Goal: Task Accomplishment & Management: Use online tool/utility

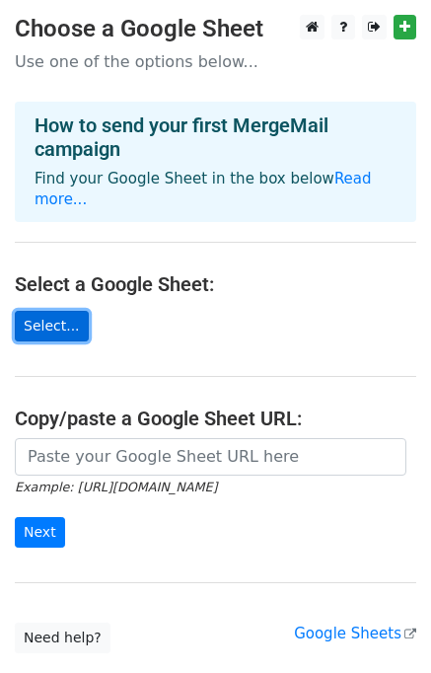
click at [36, 311] on link "Select..." at bounding box center [52, 326] width 74 height 31
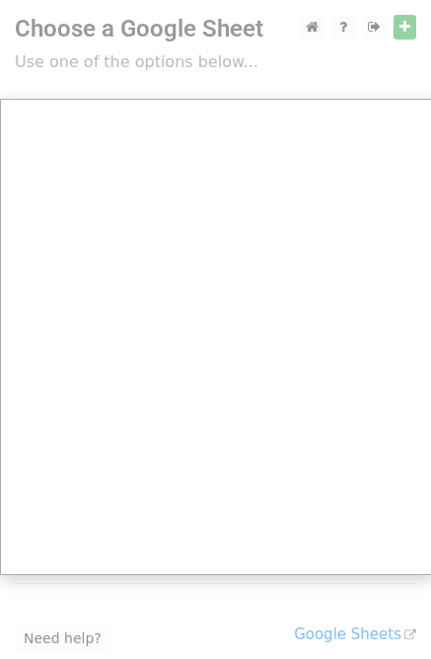
click at [404, 31] on div at bounding box center [215, 394] width 431 height 789
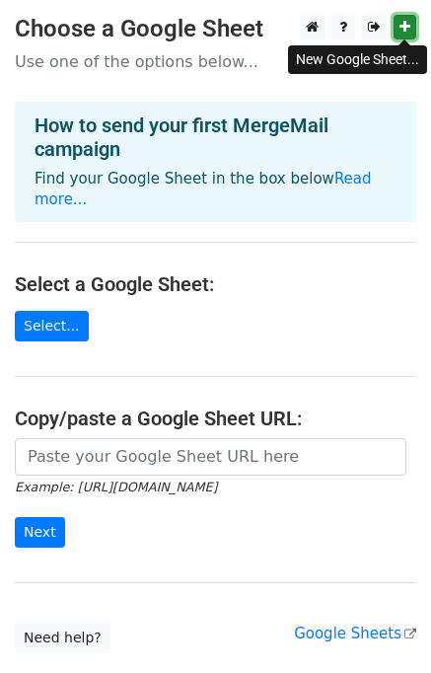
click at [405, 30] on icon at bounding box center [405, 27] width 11 height 14
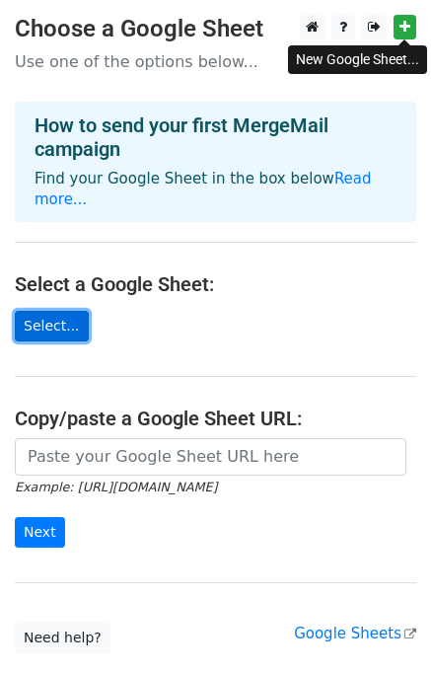
click at [46, 311] on link "Select..." at bounding box center [52, 326] width 74 height 31
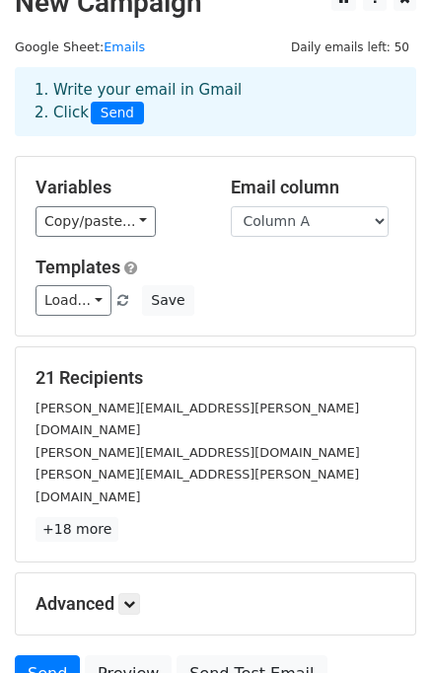
scroll to position [26, 0]
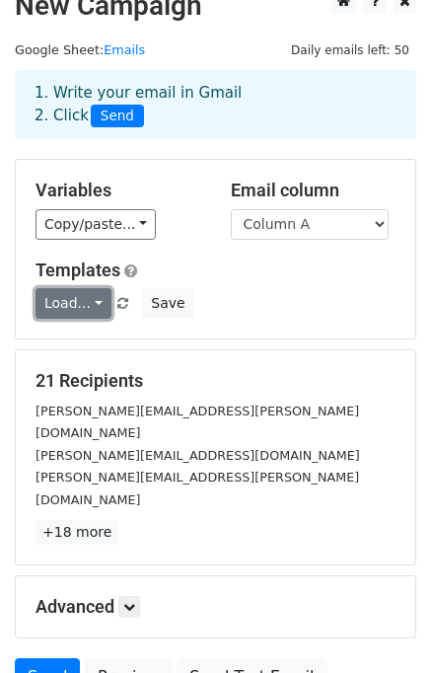
click at [96, 297] on link "Load..." at bounding box center [74, 303] width 76 height 31
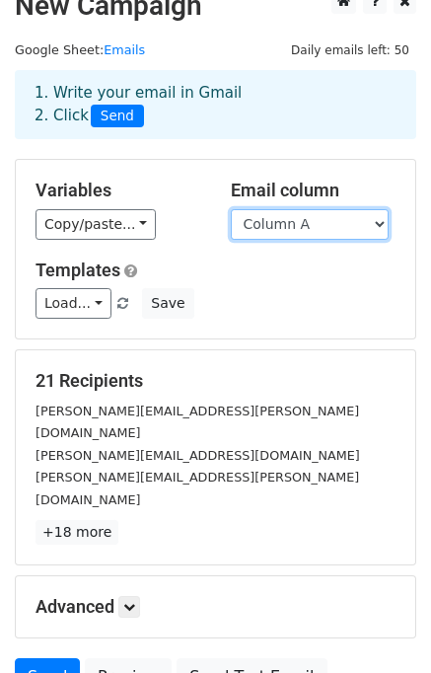
click at [381, 222] on select "Column A" at bounding box center [310, 224] width 158 height 31
click at [300, 277] on h5 "Templates" at bounding box center [216, 271] width 360 height 22
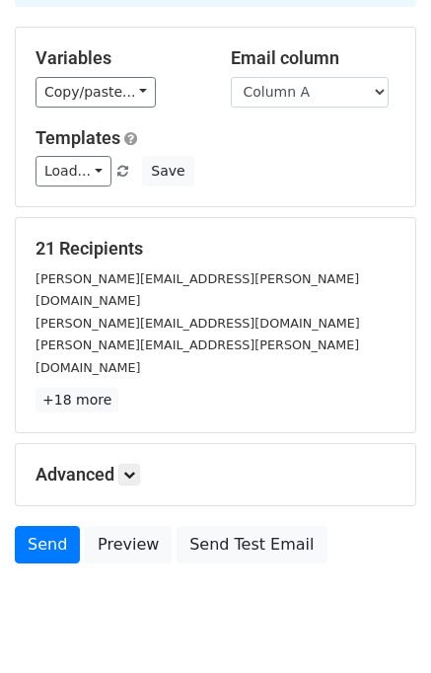
scroll to position [170, 0]
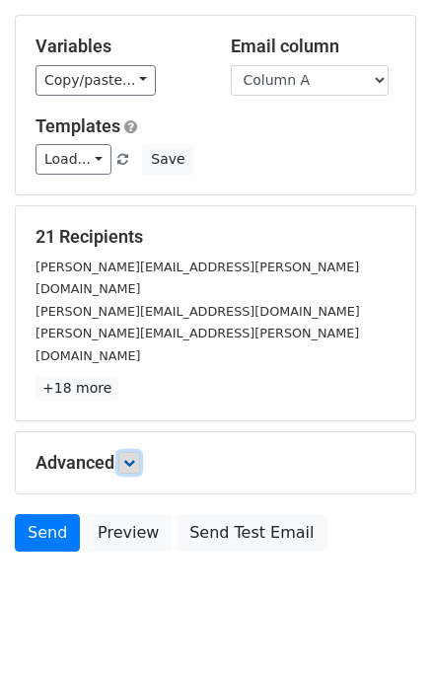
click at [122, 452] on link at bounding box center [129, 463] width 22 height 22
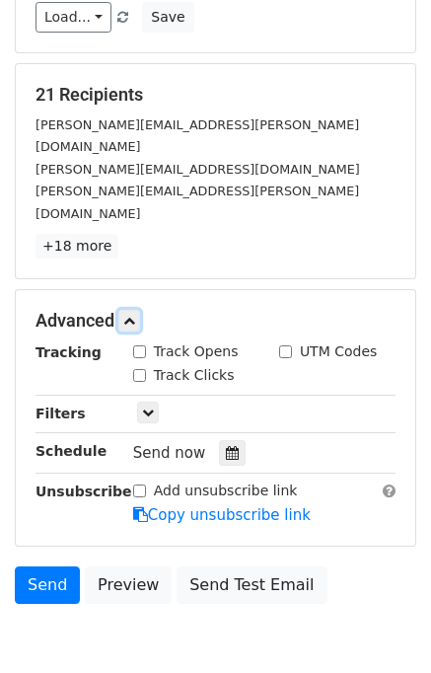
scroll to position [316, 0]
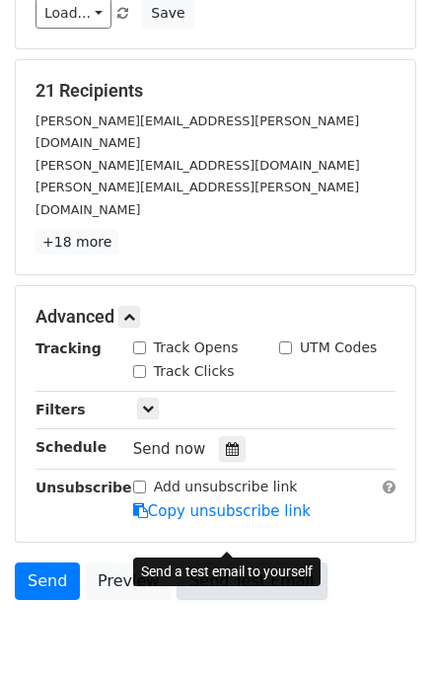
click at [241, 563] on link "Send Test Email" at bounding box center [252, 582] width 150 height 38
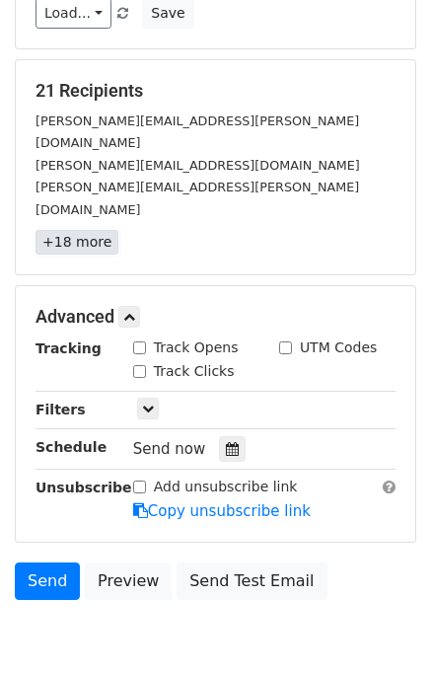
click at [89, 230] on link "+18 more" at bounding box center [77, 242] width 83 height 25
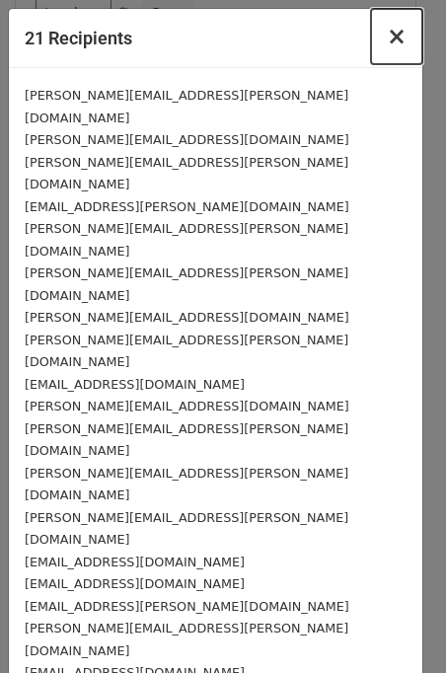
click at [407, 35] on span "×" at bounding box center [397, 37] width 20 height 28
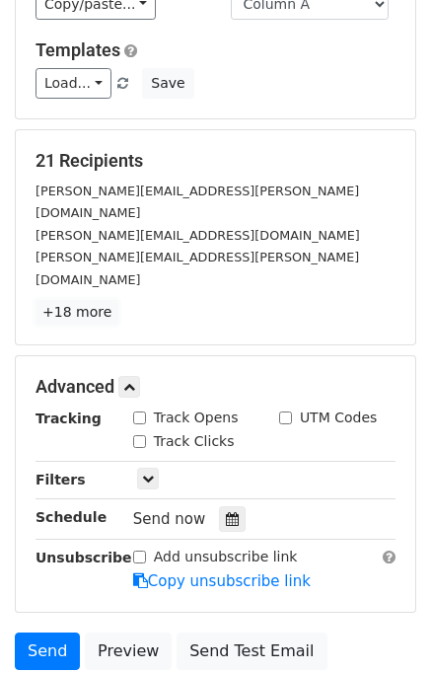
scroll to position [257, 0]
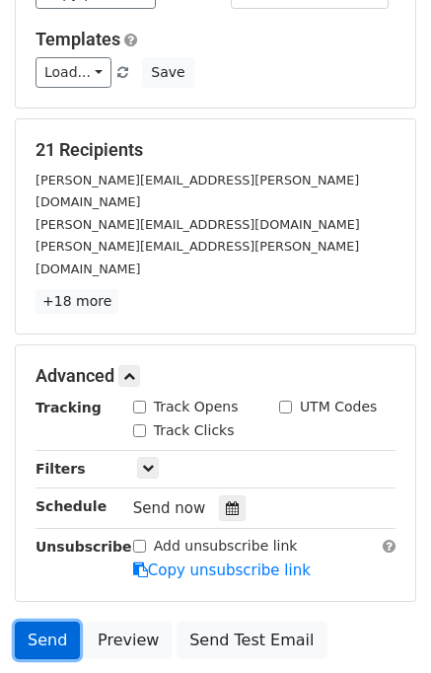
click at [38, 622] on link "Send" at bounding box center [47, 641] width 65 height 38
